Goal: Task Accomplishment & Management: Manage account settings

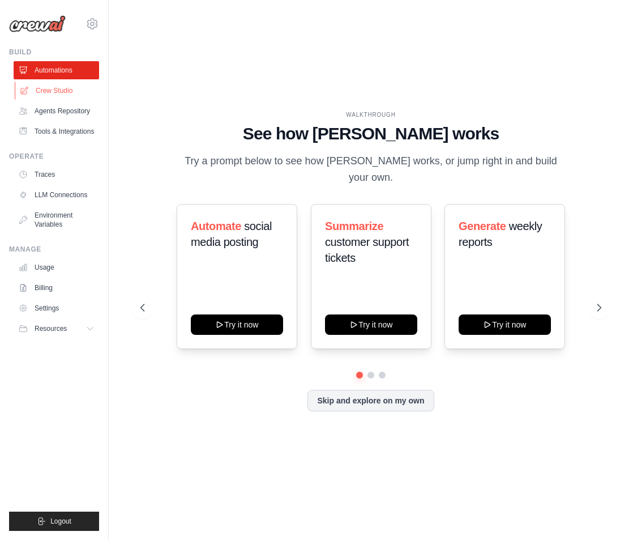
click at [52, 87] on link "Crew Studio" at bounding box center [58, 91] width 86 height 18
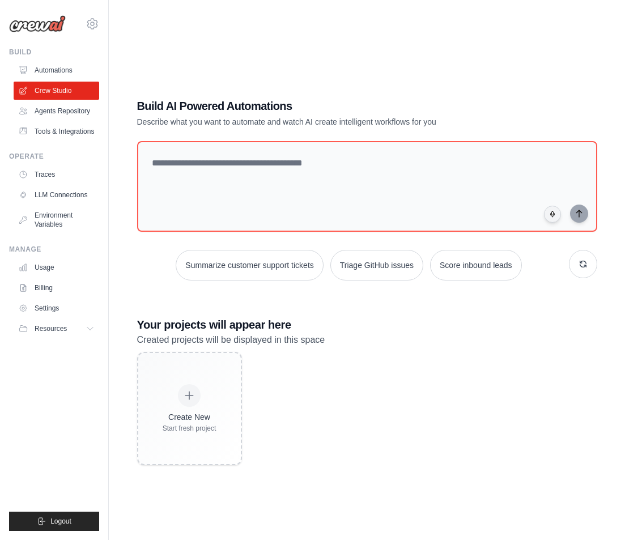
click at [336, 336] on p "Created projects will be displayed in this space" at bounding box center [367, 339] width 460 height 15
click at [44, 285] on link "Billing" at bounding box center [58, 288] width 86 height 18
